Goal: Information Seeking & Learning: Learn about a topic

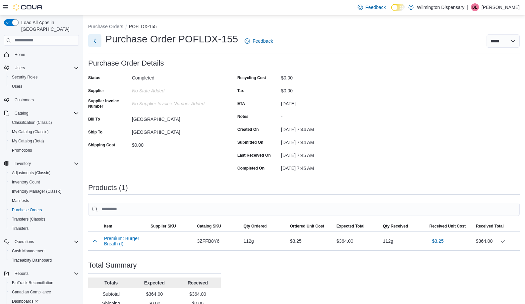
click at [91, 39] on button "Next" at bounding box center [94, 40] width 13 height 13
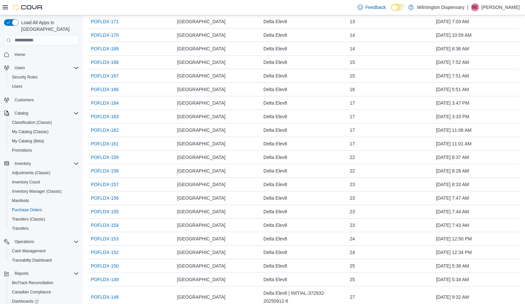
scroll to position [358, 0]
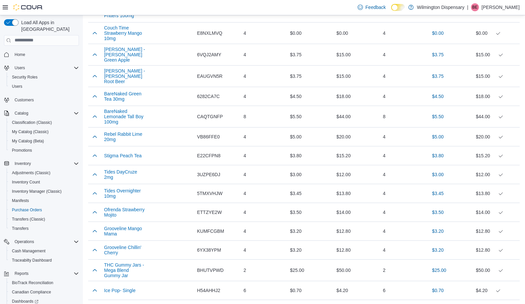
scroll to position [785, 0]
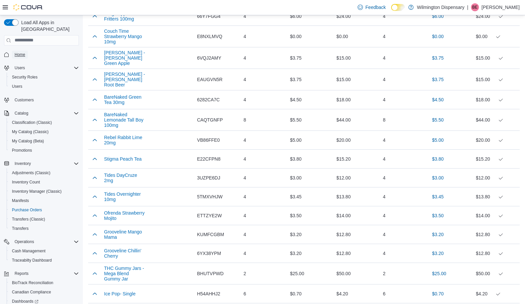
drag, startPoint x: 24, startPoint y: 45, endPoint x: 17, endPoint y: 46, distance: 7.4
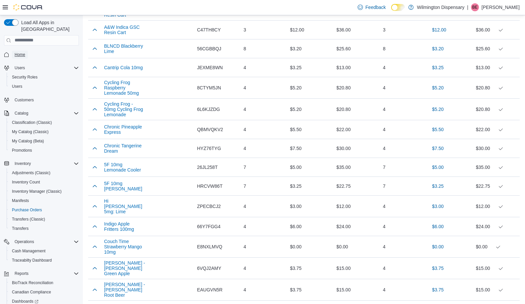
scroll to position [16, 0]
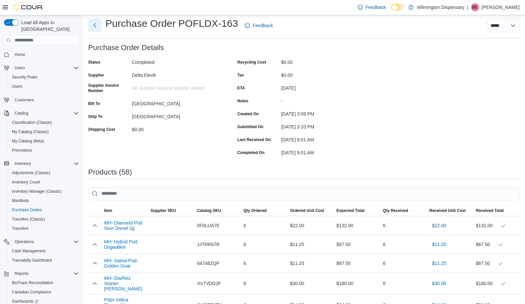
click at [98, 23] on button "Next" at bounding box center [94, 25] width 13 height 13
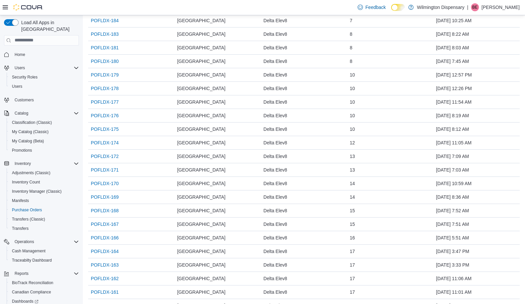
scroll to position [211, 0]
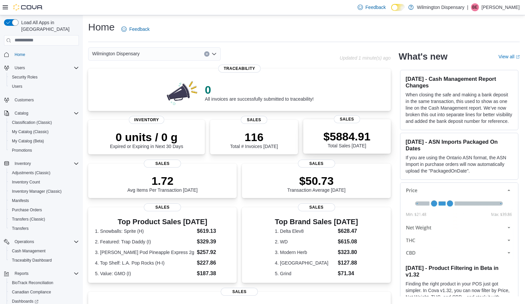
click at [348, 134] on p "$5884.91" at bounding box center [346, 136] width 47 height 13
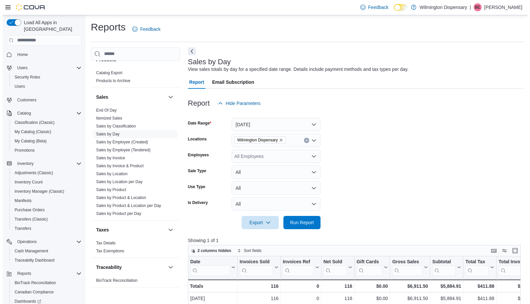
scroll to position [543, 0]
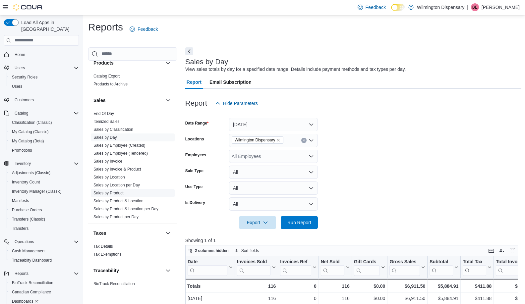
click at [108, 191] on link "Sales by Product" at bounding box center [108, 193] width 30 height 5
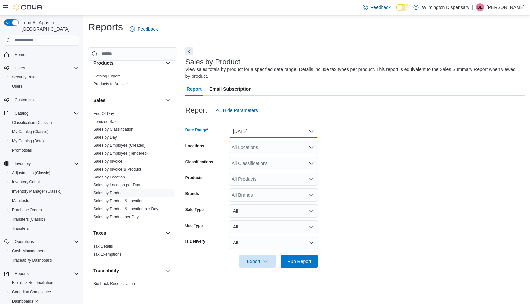
click at [283, 134] on button "Yesterday" at bounding box center [273, 131] width 89 height 13
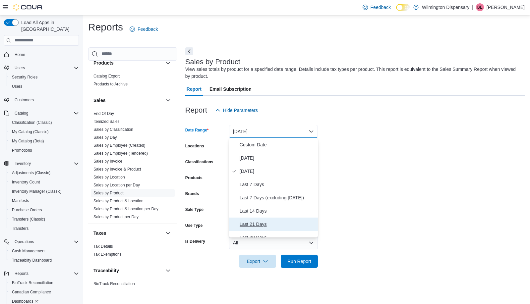
click at [262, 227] on span "Last 21 Days" at bounding box center [278, 224] width 76 height 8
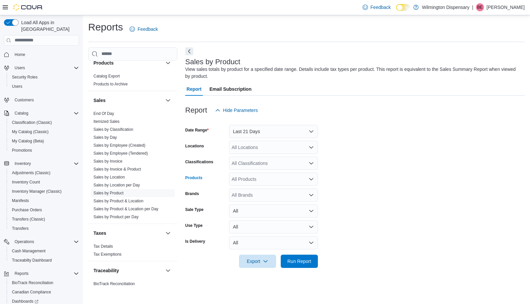
click at [257, 178] on div "All Products" at bounding box center [273, 179] width 89 height 13
click at [257, 179] on div "All Products Combo box. Selected. Combo box input. All Products. Type some text…" at bounding box center [273, 179] width 89 height 13
click at [256, 160] on div "All Classifications" at bounding box center [273, 163] width 89 height 13
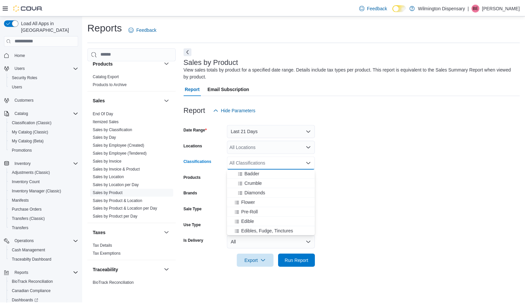
scroll to position [146, 0]
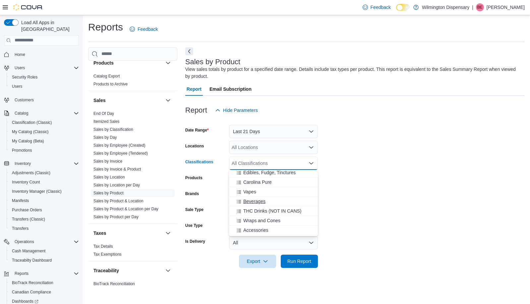
click at [267, 202] on div "Beverages" at bounding box center [273, 201] width 81 height 7
click at [385, 202] on form "Date Range Last 21 Days Locations All Locations Classifications Beverages Combo…" at bounding box center [354, 192] width 339 height 151
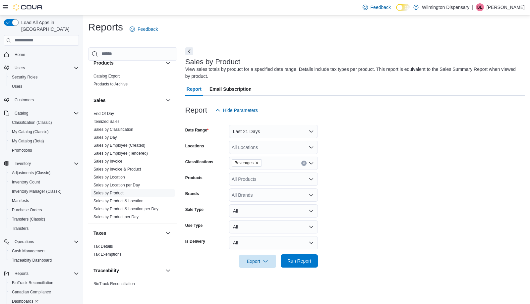
click at [306, 260] on span "Run Report" at bounding box center [299, 261] width 24 height 7
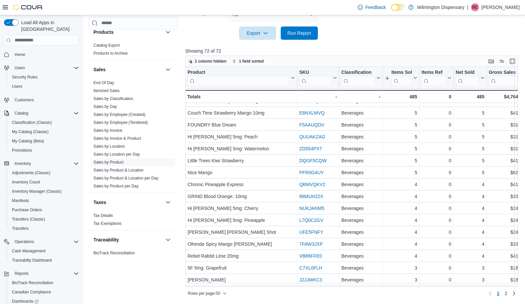
scroll to position [416, 0]
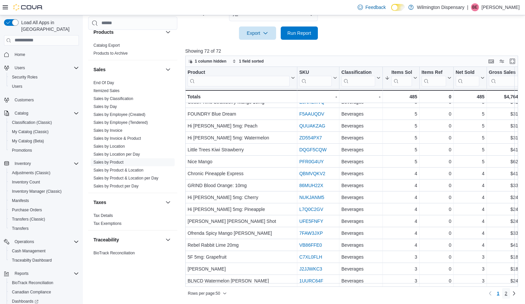
click at [507, 296] on span "2" at bounding box center [506, 293] width 3 height 7
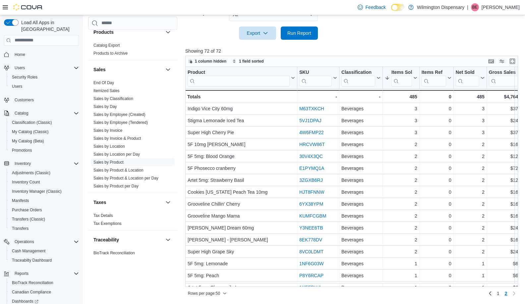
scroll to position [28, 0]
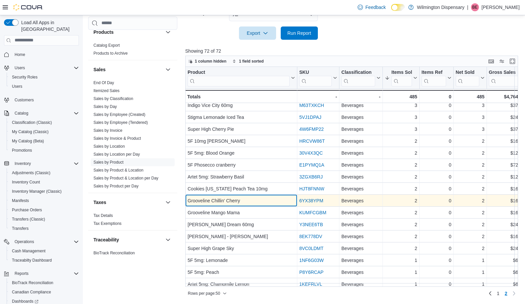
click at [232, 203] on div "Grooveline Chillin' Cherry" at bounding box center [241, 201] width 107 height 8
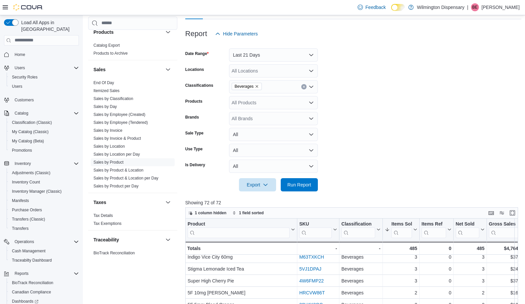
scroll to position [69, 0]
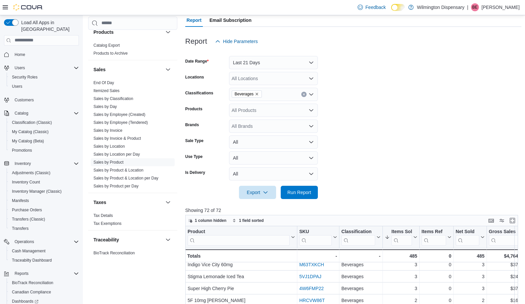
click at [272, 96] on div "Beverages" at bounding box center [273, 94] width 89 height 13
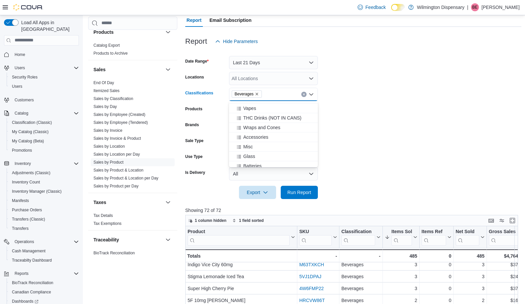
scroll to position [162, 0]
click at [281, 112] on button "THC Drinks (NOT IN CANS)" at bounding box center [273, 117] width 89 height 10
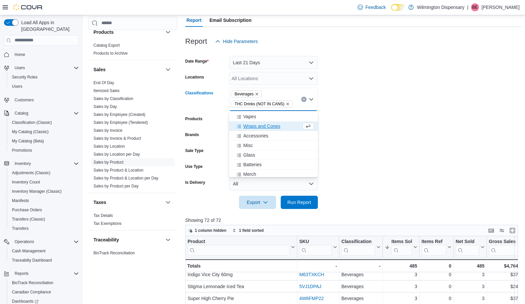
click at [256, 94] on icon "Remove Beverages from selection in this group" at bounding box center [257, 94] width 4 height 4
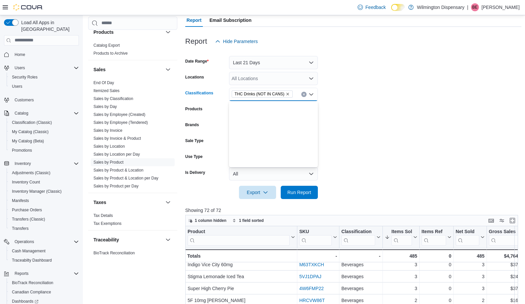
scroll to position [0, 0]
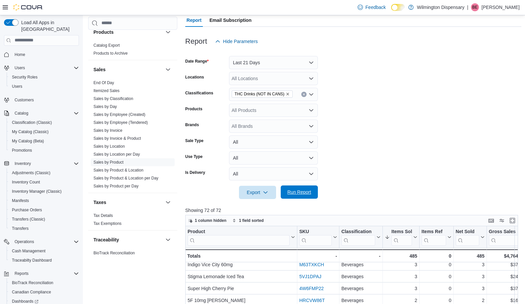
click at [305, 196] on span "Run Report" at bounding box center [299, 192] width 29 height 13
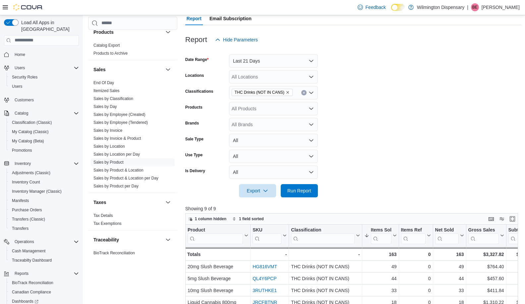
scroll to position [70, 0]
click at [287, 92] on icon "Remove THC Drinks (NOT IN CANS) from selection in this group" at bounding box center [288, 93] width 4 height 4
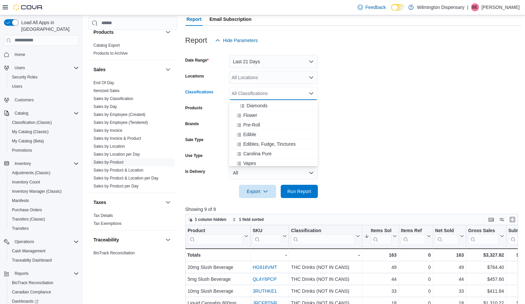
scroll to position [103, 0]
click at [281, 138] on div "Edible" at bounding box center [273, 136] width 81 height 7
click at [259, 139] on span "Edibles, Fudge, Tinctures" at bounding box center [269, 136] width 52 height 7
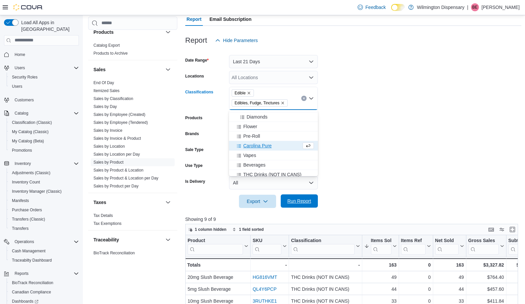
click at [300, 196] on span "Run Report" at bounding box center [299, 201] width 29 height 13
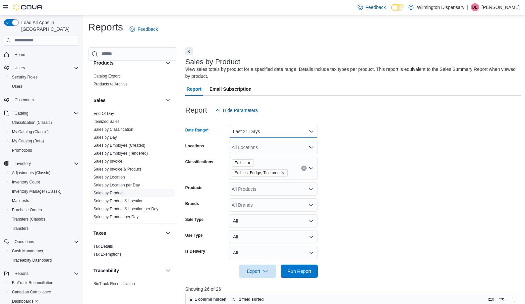
click at [253, 137] on button "Last 21 Days" at bounding box center [273, 131] width 89 height 13
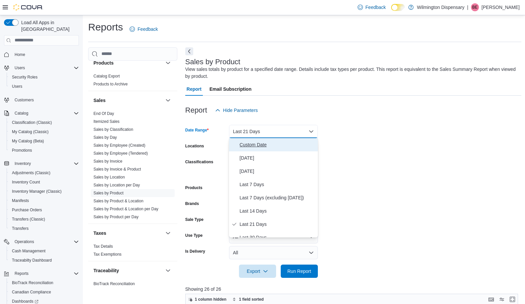
click at [284, 147] on span "Custom Date" at bounding box center [278, 145] width 76 height 8
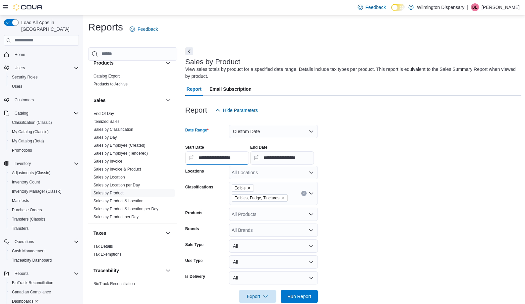
click at [230, 163] on input "**********" at bounding box center [217, 157] width 64 height 13
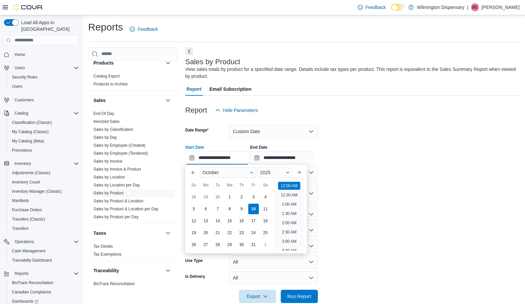
scroll to position [21, 0]
click at [196, 172] on button "Previous Month" at bounding box center [193, 172] width 11 height 11
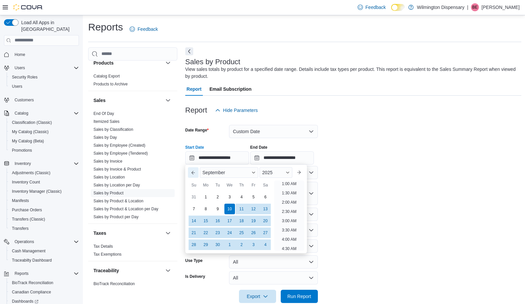
scroll to position [1, 0]
click at [196, 172] on button "Previous Month" at bounding box center [193, 172] width 11 height 11
click at [189, 232] on div "22" at bounding box center [194, 233] width 12 height 12
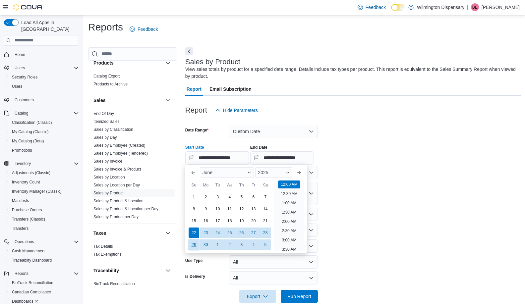
click at [193, 243] on div "29" at bounding box center [194, 245] width 12 height 12
click at [303, 173] on button "Next month" at bounding box center [299, 172] width 11 height 11
click at [194, 174] on button "Previous Month" at bounding box center [193, 172] width 11 height 11
click at [302, 172] on button "Next month" at bounding box center [299, 172] width 11 height 11
click at [303, 171] on button "Next month" at bounding box center [299, 172] width 11 height 11
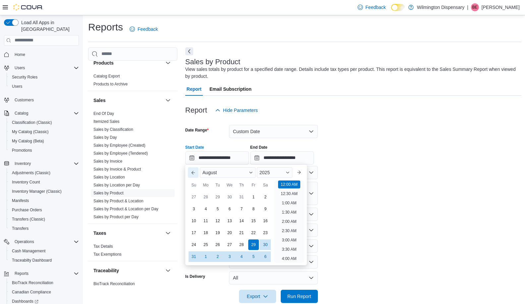
click at [192, 173] on button "Previous Month" at bounding box center [193, 172] width 11 height 11
type input "**********"
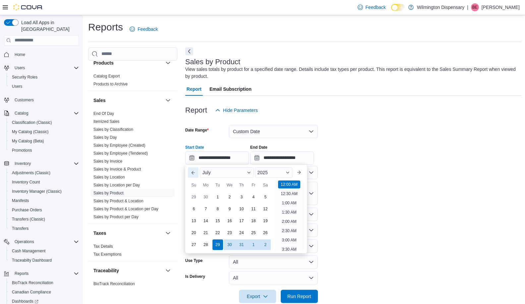
click at [188, 167] on button "Previous Month" at bounding box center [193, 172] width 11 height 11
type input "**********"
click at [237, 243] on div "29" at bounding box center [242, 245] width 12 height 12
click at [283, 158] on input "**********" at bounding box center [282, 157] width 64 height 13
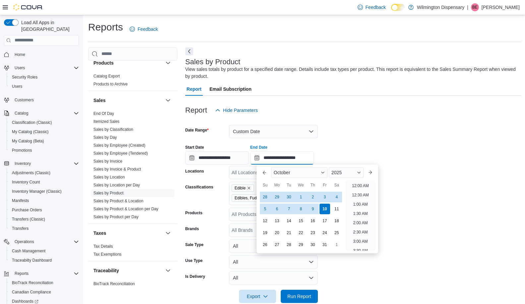
scroll to position [376, 0]
click at [263, 173] on button "Previous Month" at bounding box center [264, 172] width 11 height 11
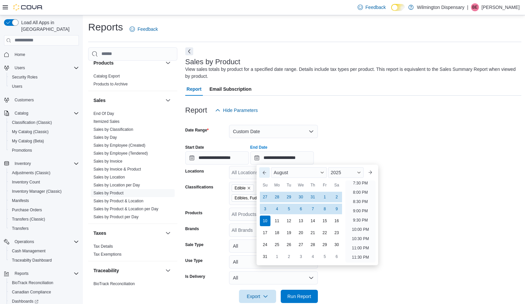
click at [263, 173] on button "Previous Month" at bounding box center [264, 172] width 11 height 11
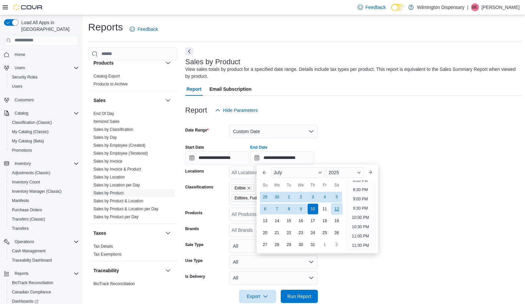
click at [337, 209] on div "12" at bounding box center [337, 209] width 12 height 12
type input "**********"
click at [310, 297] on span "Run Report" at bounding box center [299, 296] width 24 height 7
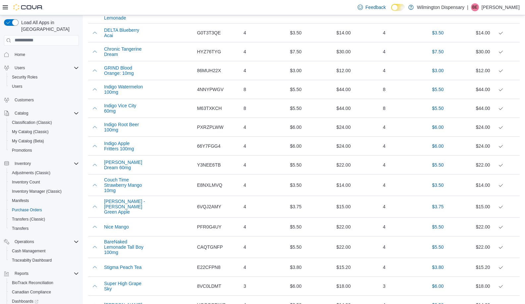
scroll to position [19, 0]
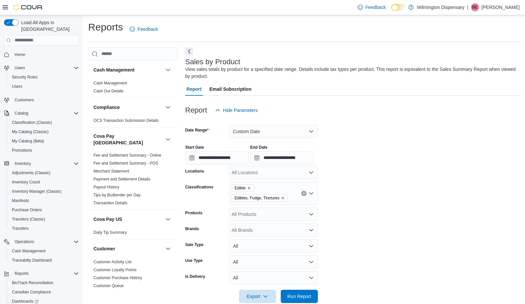
scroll to position [543, 0]
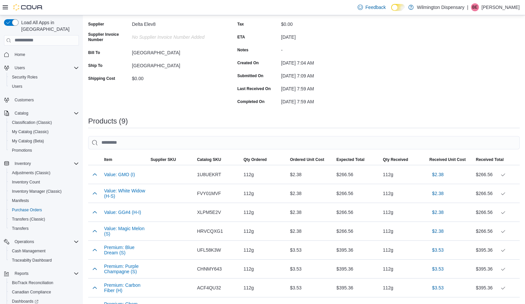
scroll to position [34, 0]
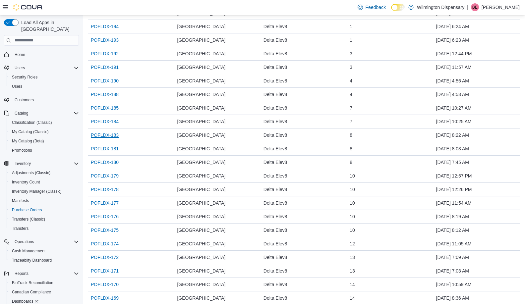
scroll to position [104, 0]
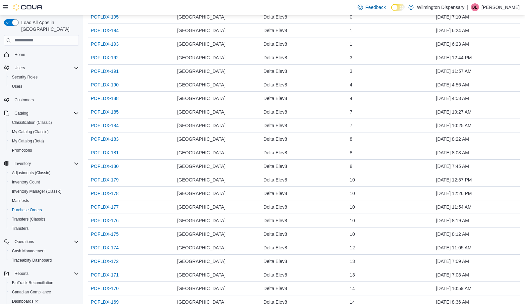
click at [64, 6] on div "Feedback Dark Mode Wilmington Dispensary | BE [PERSON_NAME]" at bounding box center [262, 7] width 525 height 15
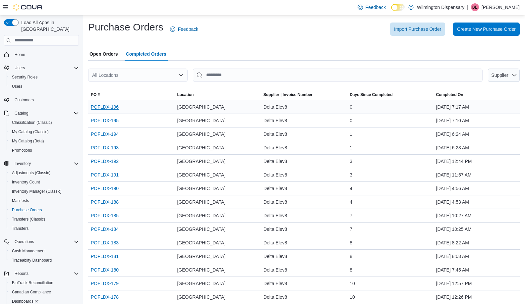
click at [104, 105] on link "POFLDX-196" at bounding box center [105, 107] width 28 height 8
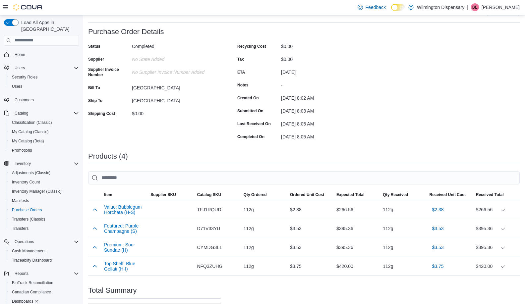
scroll to position [41, 0]
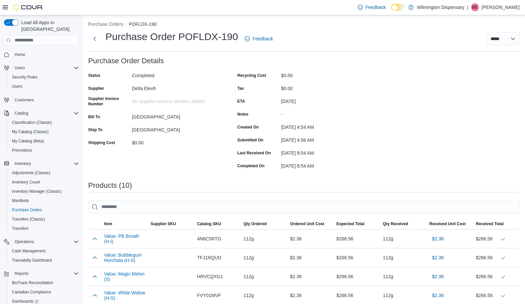
scroll to position [1, 0]
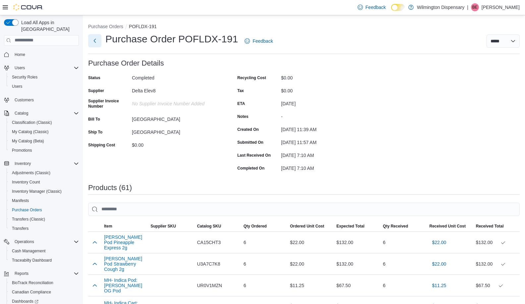
click at [97, 39] on button "Next" at bounding box center [94, 40] width 13 height 13
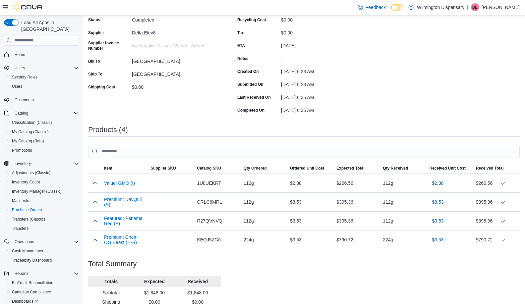
scroll to position [98, 0]
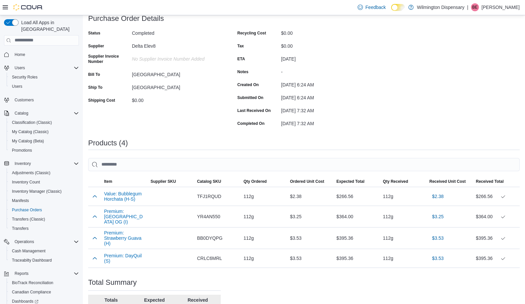
scroll to position [88, 0]
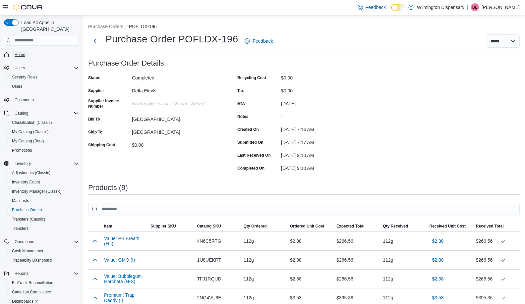
click at [19, 52] on span "Home" at bounding box center [20, 54] width 11 height 5
